Goal: Information Seeking & Learning: Learn about a topic

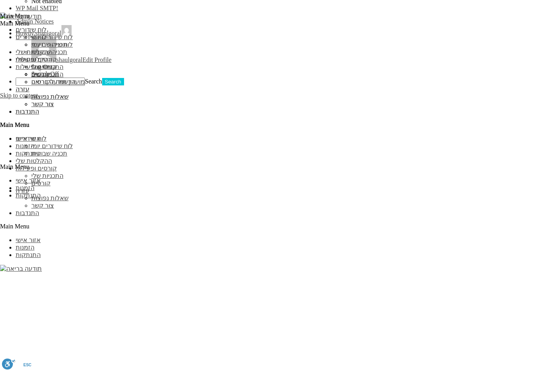
scroll to position [661, 0]
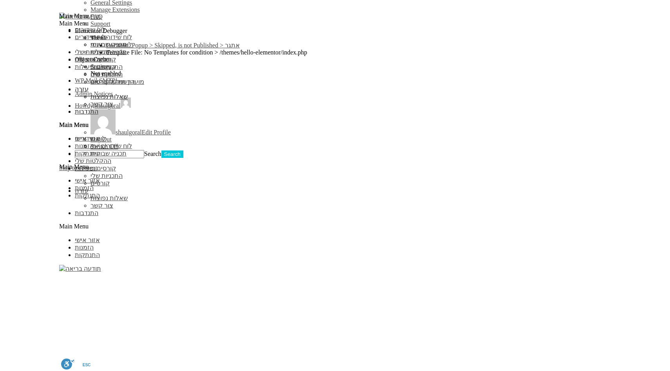
scroll to position [635, 0]
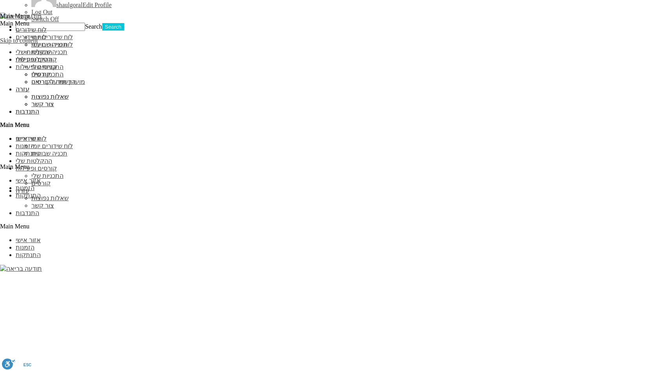
scroll to position [740, 0]
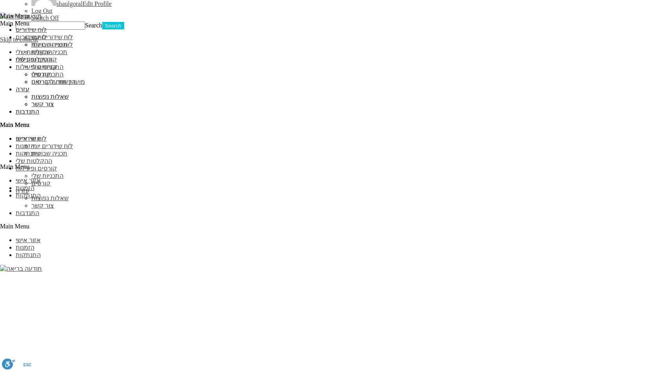
scroll to position [1231, 0]
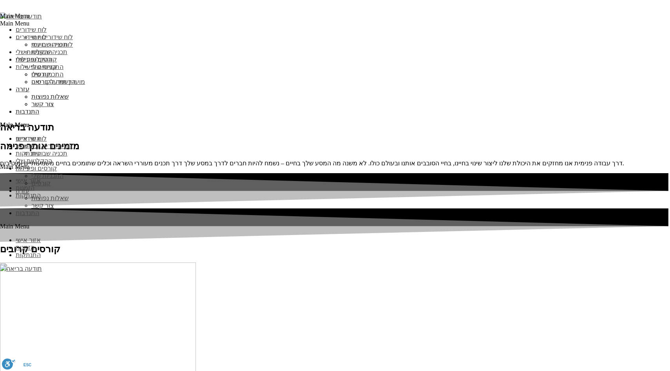
scroll to position [1874, 0]
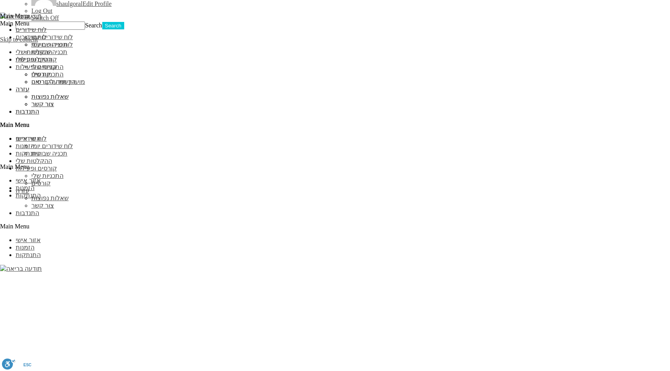
scroll to position [740, 0]
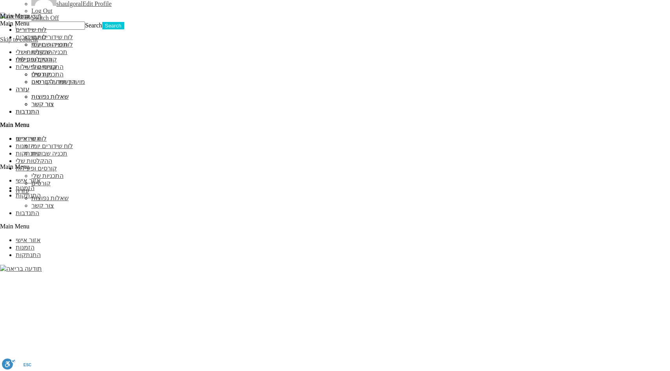
click at [0, 0] on span "a-year-with-pema-2024-2025" at bounding box center [0, 0] width 0 height 0
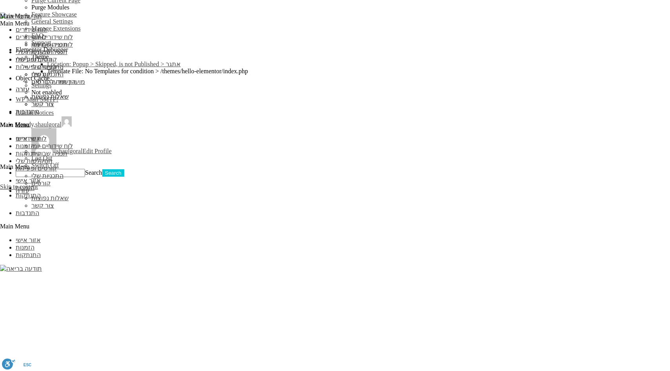
scroll to position [601, 0]
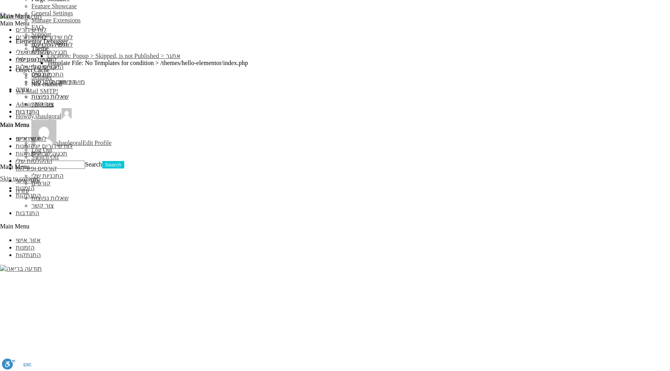
click at [0, 0] on span "2024-Emotional-transformation-pema-chodron" at bounding box center [0, 0] width 0 height 0
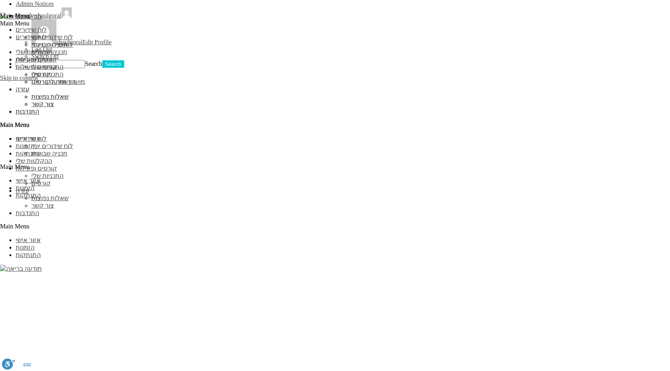
scroll to position [738, 0]
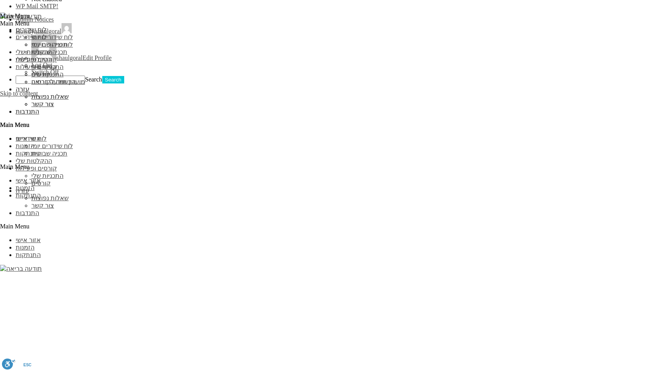
scroll to position [726, 0]
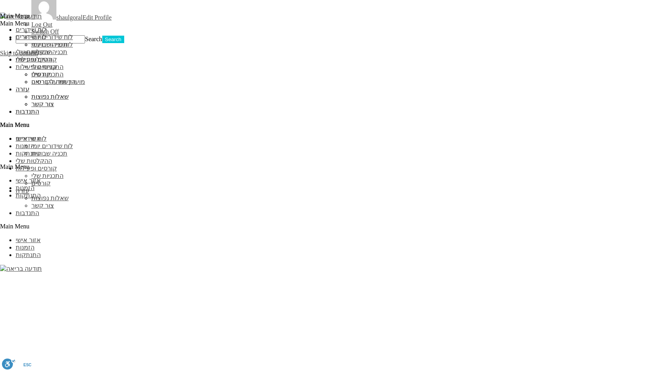
drag, startPoint x: 464, startPoint y: 126, endPoint x: 446, endPoint y: 126, distance: 17.2
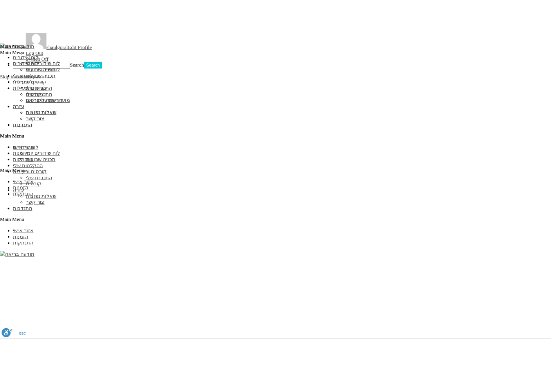
scroll to position [703, 0]
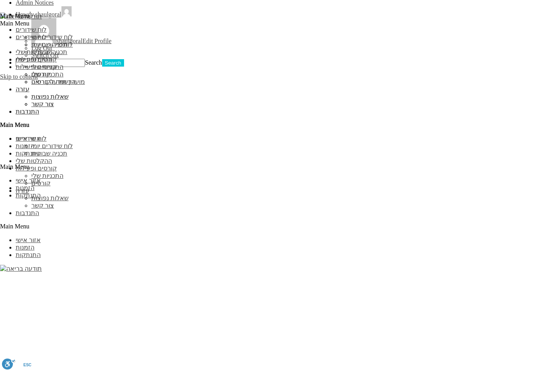
type input "כ"
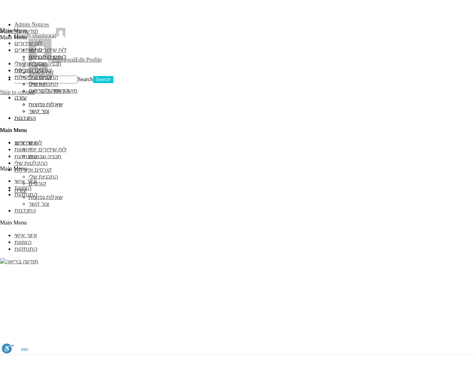
scroll to position [691, 0]
